Goal: Navigation & Orientation: Find specific page/section

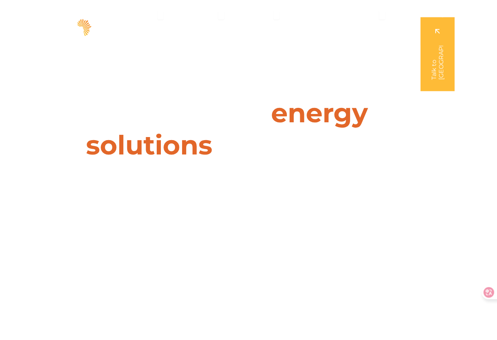
click at [275, 88] on div "Leaders in energy solutions for businesses " (Required) " indicates required fi…" at bounding box center [248, 170] width 497 height 340
click at [220, 15] on icon "Menu" at bounding box center [221, 15] width 6 height 6
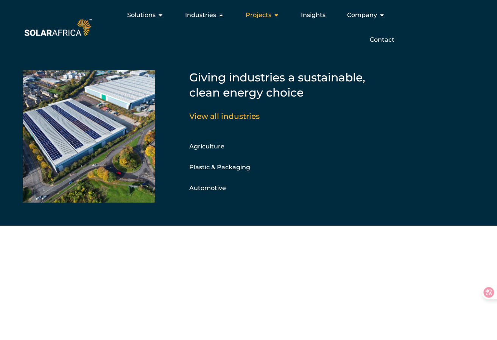
click at [270, 16] on span "Projects" at bounding box center [259, 15] width 26 height 9
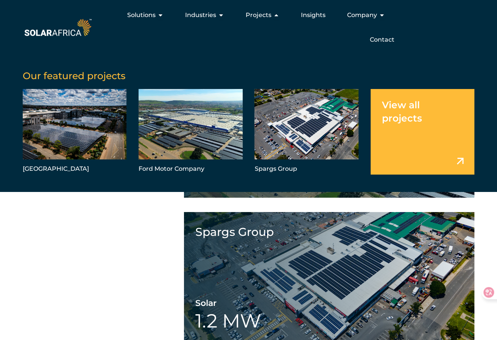
scroll to position [1552, 0]
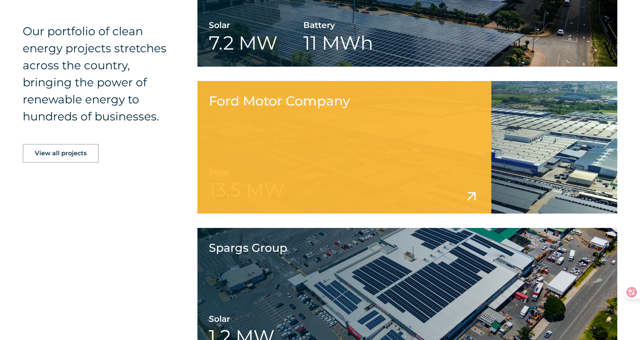
scroll to position [1622, 0]
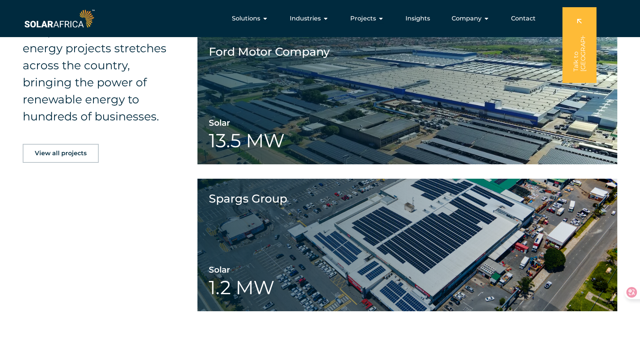
scroll to position [1412, 0]
